Goal: Transaction & Acquisition: Download file/media

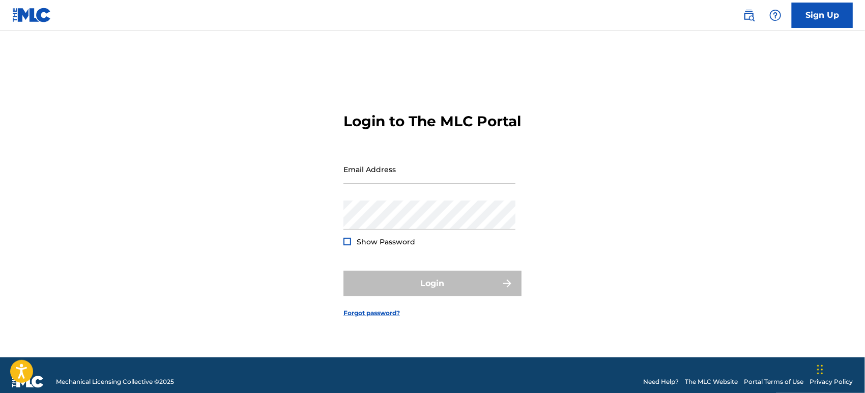
click at [399, 159] on form "Login to The MLC Portal Email Address Password Show Password Login Forgot passw…" at bounding box center [432, 206] width 178 height 301
click at [392, 174] on input "Email Address" at bounding box center [429, 169] width 172 height 29
type input "[PERSON_NAME][EMAIL_ADDRESS][DOMAIN_NAME]"
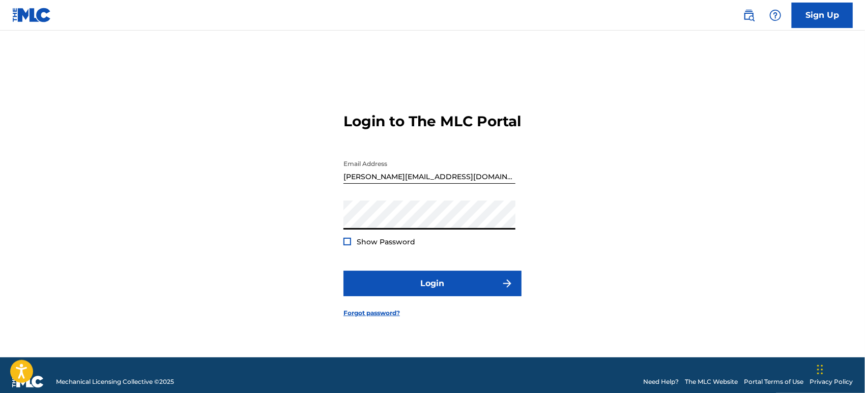
click at [343, 271] on button "Login" at bounding box center [432, 283] width 178 height 25
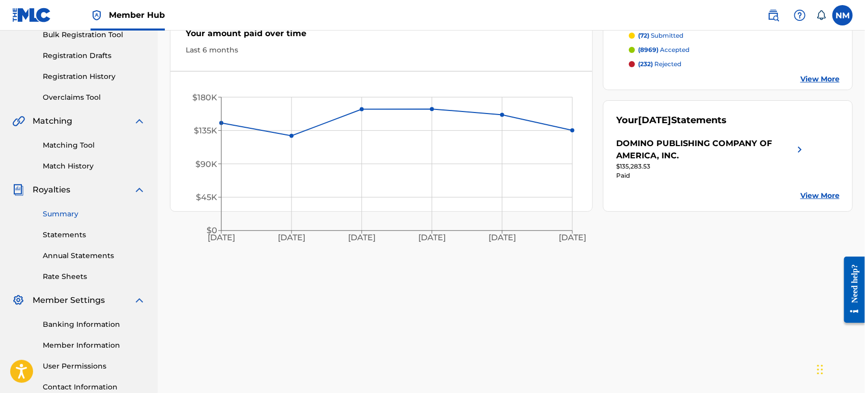
scroll to position [158, 0]
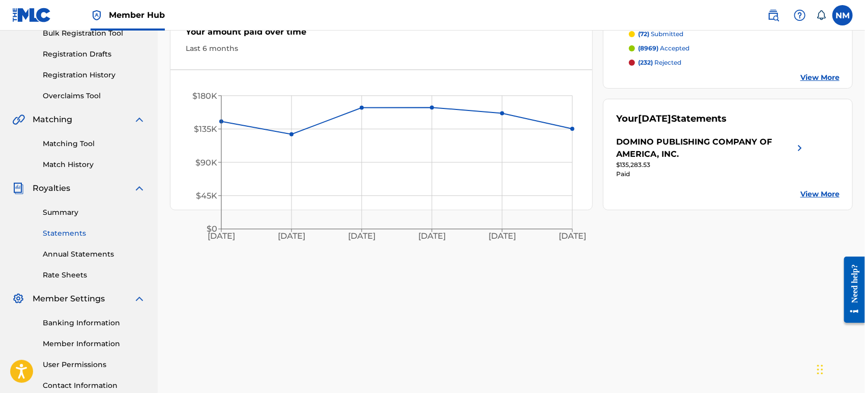
click at [77, 238] on link "Statements" at bounding box center [94, 233] width 103 height 11
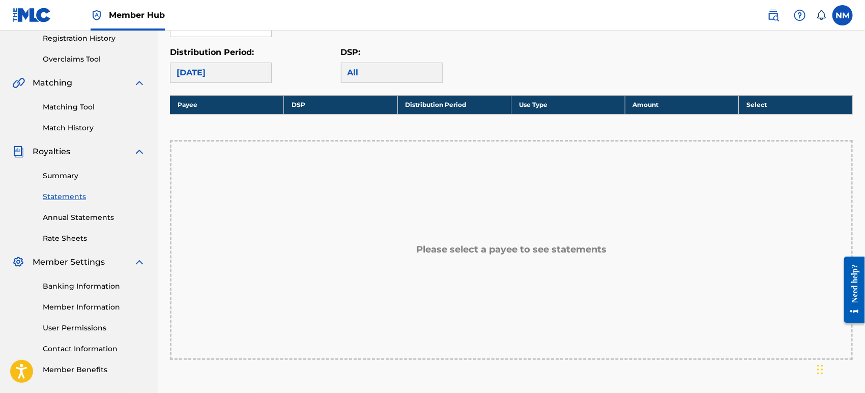
scroll to position [197, 0]
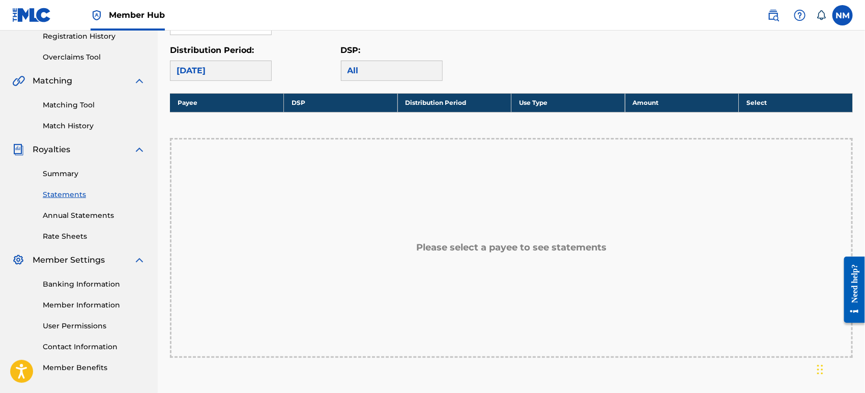
click at [229, 65] on div "[DATE]" at bounding box center [221, 71] width 102 height 20
click at [234, 71] on div "[DATE]" at bounding box center [221, 71] width 102 height 20
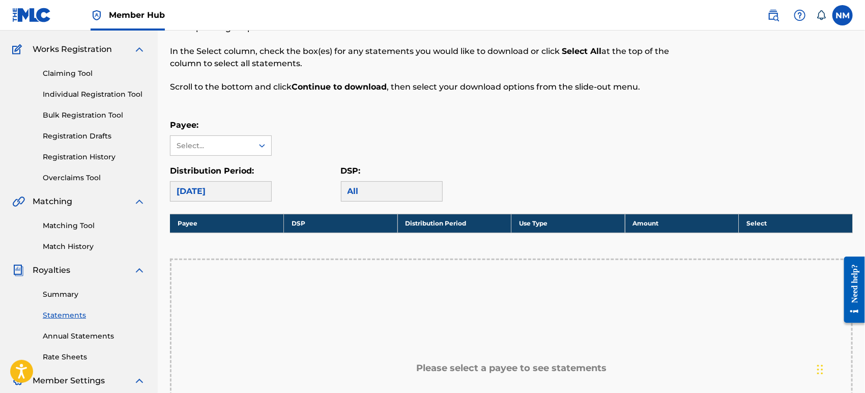
scroll to position [77, 0]
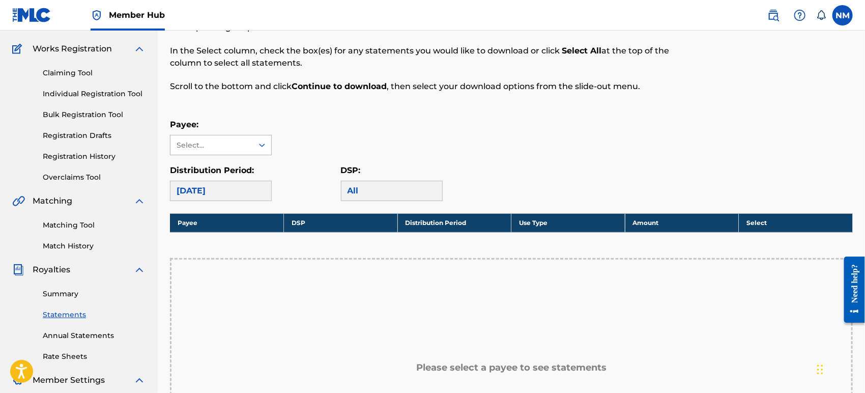
click at [252, 144] on div "Select..." at bounding box center [211, 144] width 82 height 19
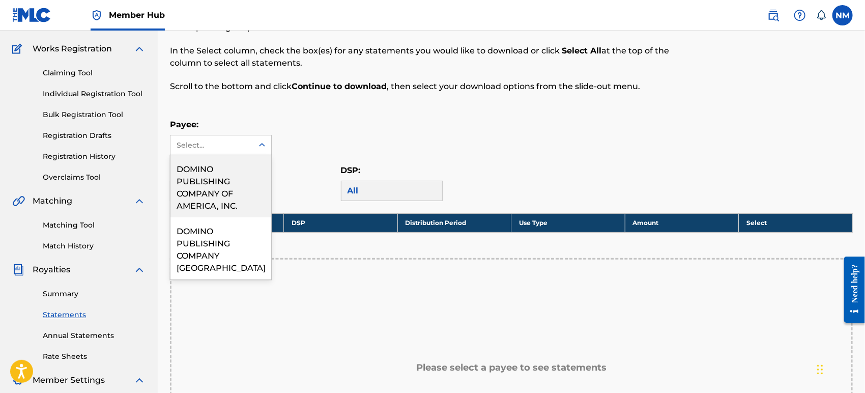
click at [362, 152] on div "Payee: 2 results available. Use Up and Down to choose options, press Enter to s…" at bounding box center [511, 137] width 683 height 37
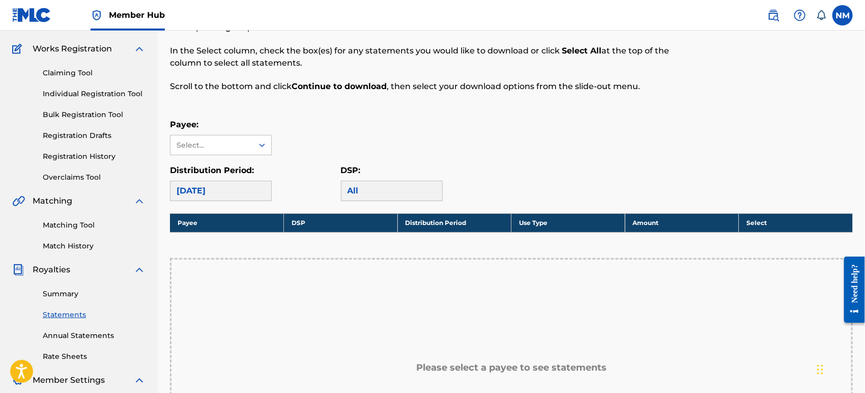
click at [227, 197] on div "[DATE]" at bounding box center [221, 191] width 102 height 20
click at [224, 188] on div "[DATE]" at bounding box center [221, 191] width 102 height 20
click at [240, 143] on div "Select..." at bounding box center [211, 145] width 69 height 11
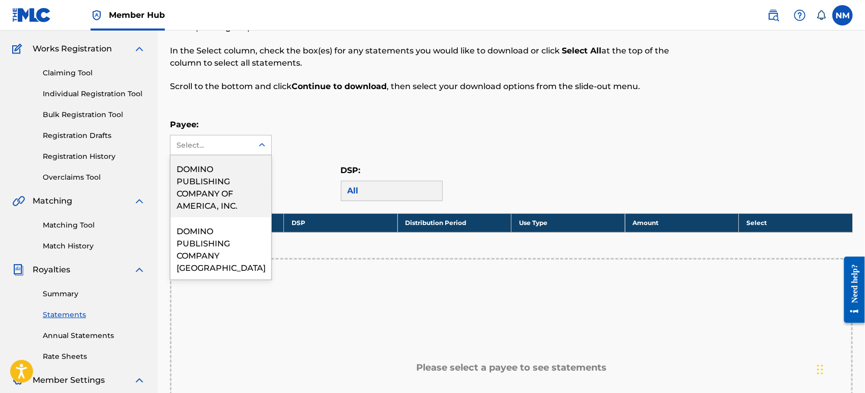
click at [224, 171] on div "DOMINO PUBLISHING COMPANY OF AMERICA, INC." at bounding box center [220, 186] width 101 height 62
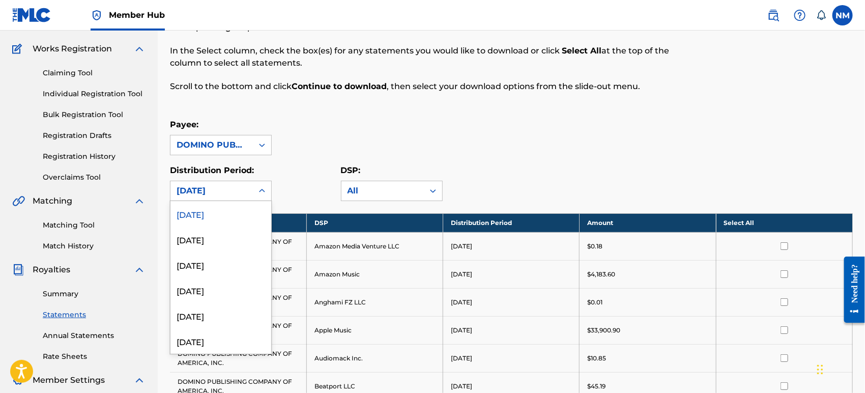
click at [224, 194] on div "[DATE]" at bounding box center [212, 191] width 70 height 12
click at [218, 265] on div "[DATE]" at bounding box center [220, 264] width 101 height 25
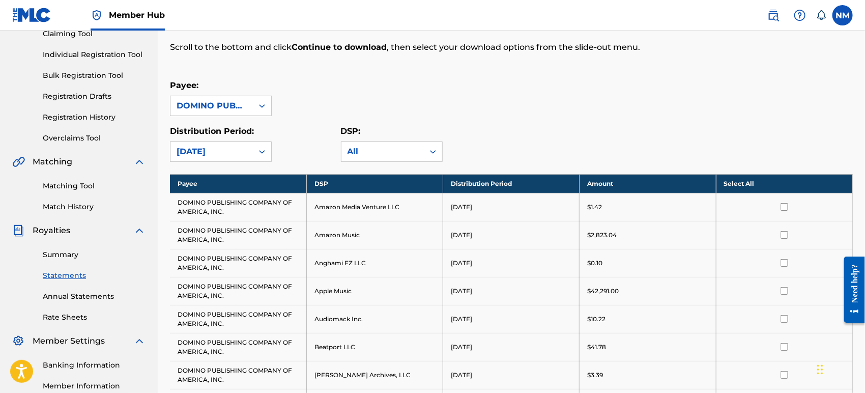
scroll to position [119, 0]
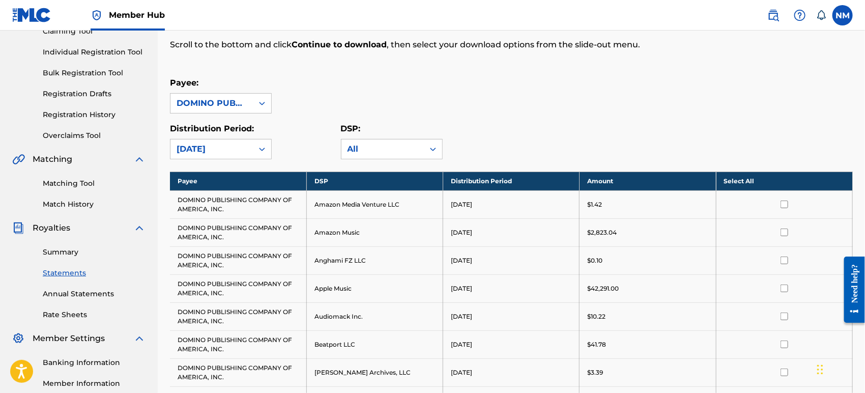
click at [748, 183] on th "Select All" at bounding box center [784, 180] width 136 height 19
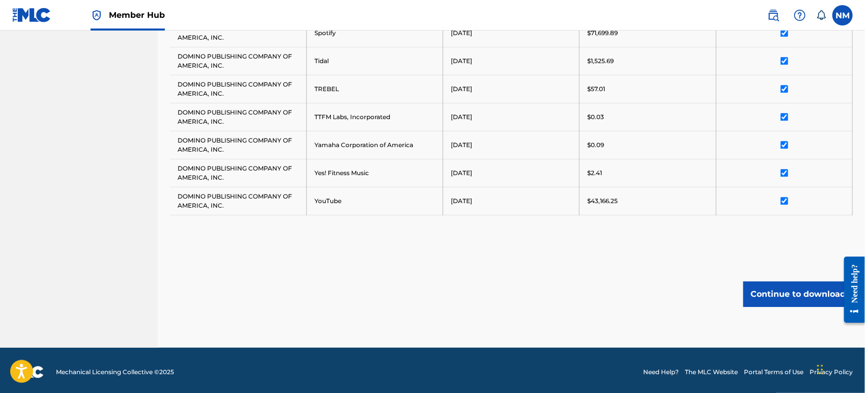
scroll to position [1213, 0]
click at [806, 300] on button "Continue to download" at bounding box center [797, 294] width 109 height 25
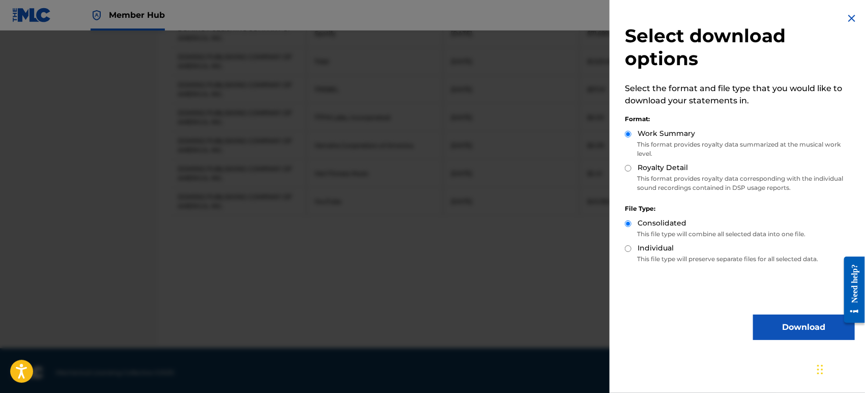
click at [655, 169] on label "Royalty Detail" at bounding box center [662, 167] width 50 height 11
click at [631, 169] on input "Royalty Detail" at bounding box center [628, 168] width 7 height 7
radio input "true"
click at [795, 325] on button "Download" at bounding box center [804, 326] width 102 height 25
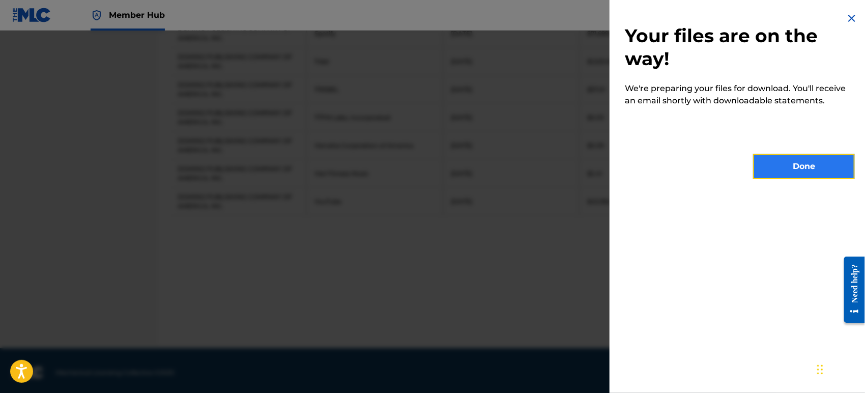
click at [786, 173] on button "Done" at bounding box center [804, 166] width 102 height 25
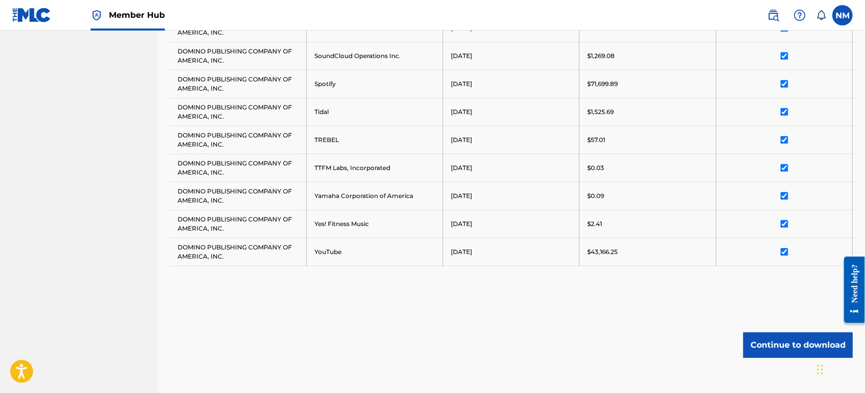
scroll to position [1165, 0]
